Goal: Task Accomplishment & Management: Use online tool/utility

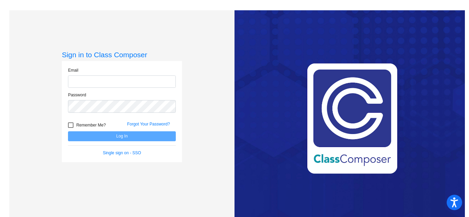
type input "[EMAIL_ADDRESS][DOMAIN_NAME]"
click at [118, 138] on button "Log In" at bounding box center [122, 136] width 108 height 10
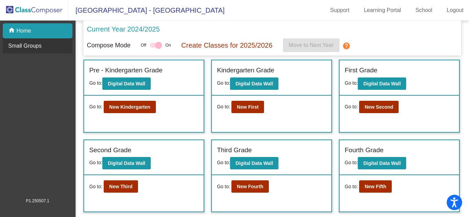
click at [34, 50] on p "Small Groups" at bounding box center [24, 46] width 33 height 8
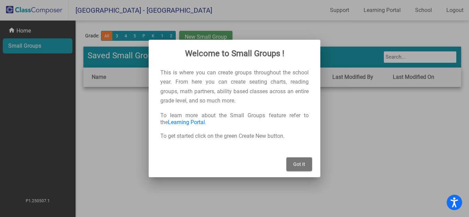
click at [310, 158] on button "Got It" at bounding box center [299, 165] width 26 height 14
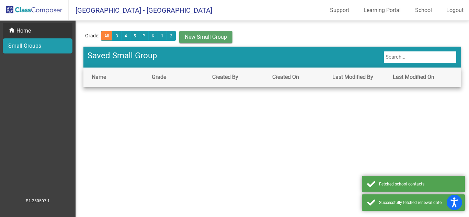
click at [24, 32] on p "Home" at bounding box center [23, 31] width 14 height 8
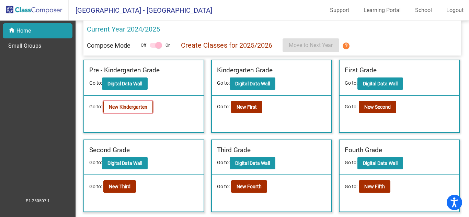
click at [138, 109] on b "New Kindergarten" at bounding box center [128, 106] width 38 height 5
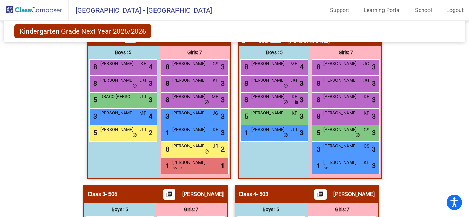
scroll to position [165, 0]
